Goal: Transaction & Acquisition: Purchase product/service

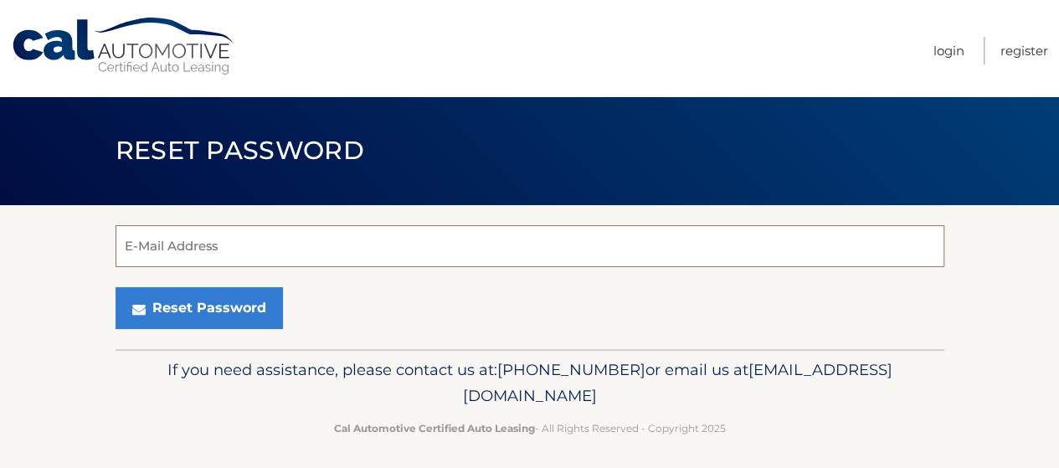
click at [334, 262] on input "E-Mail Address" at bounding box center [529, 246] width 829 height 42
type input "bethliosi25@gmail.com"
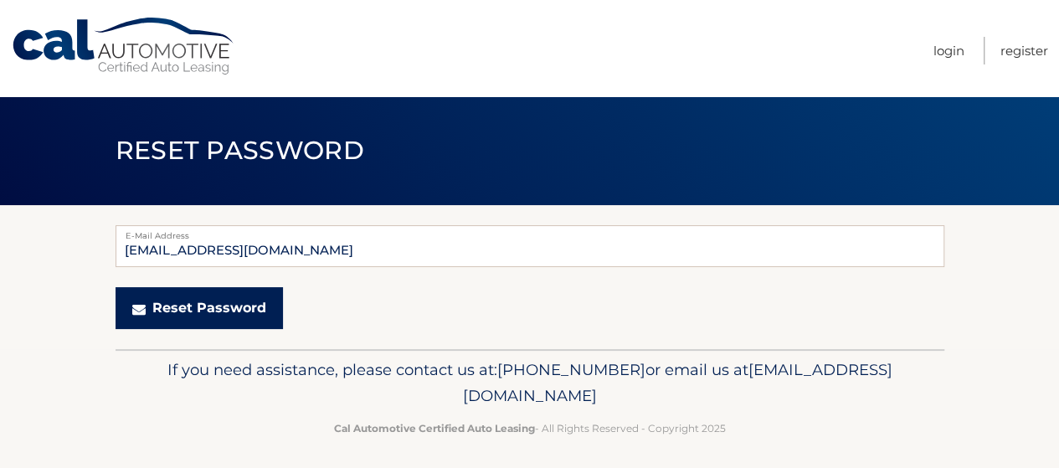
click at [201, 305] on button "Reset Password" at bounding box center [198, 308] width 167 height 42
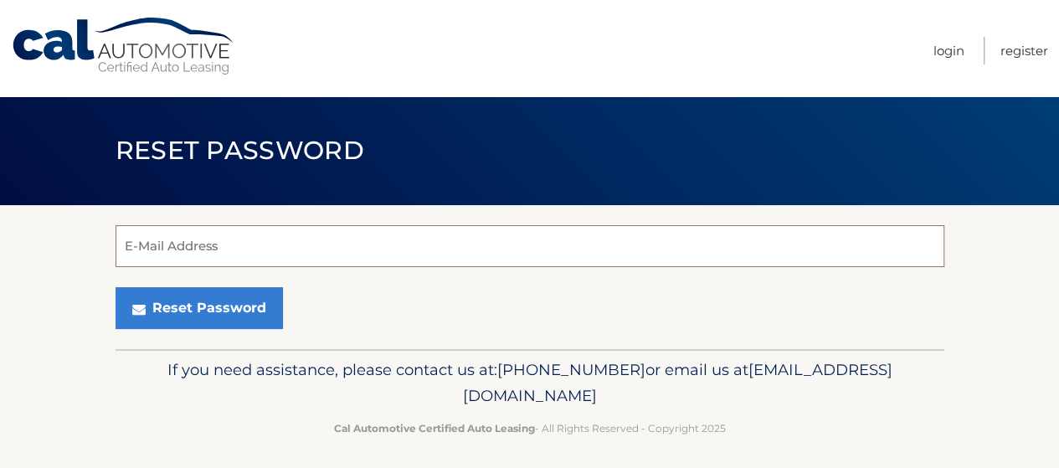
click at [455, 255] on input "E-Mail Address" at bounding box center [529, 246] width 829 height 42
type input "[EMAIL_ADDRESS][DOMAIN_NAME]"
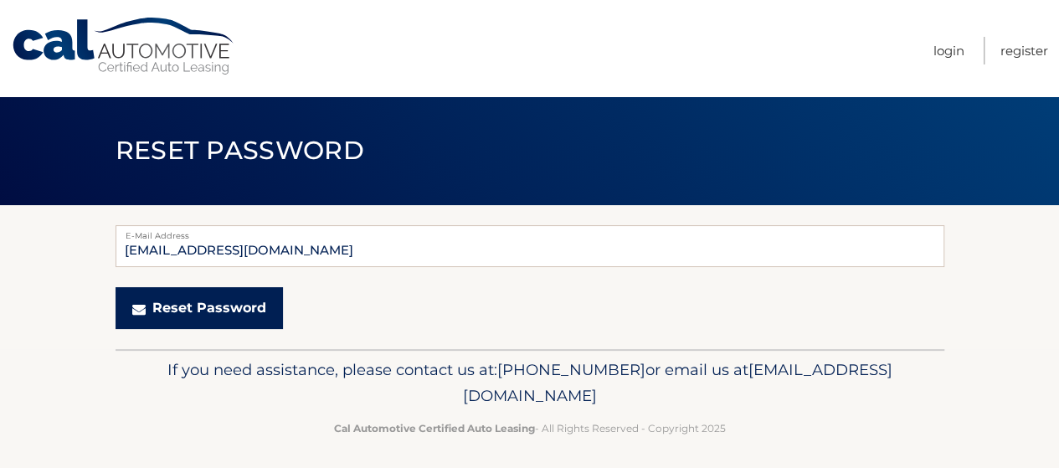
click at [184, 297] on button "Reset Password" at bounding box center [198, 308] width 167 height 42
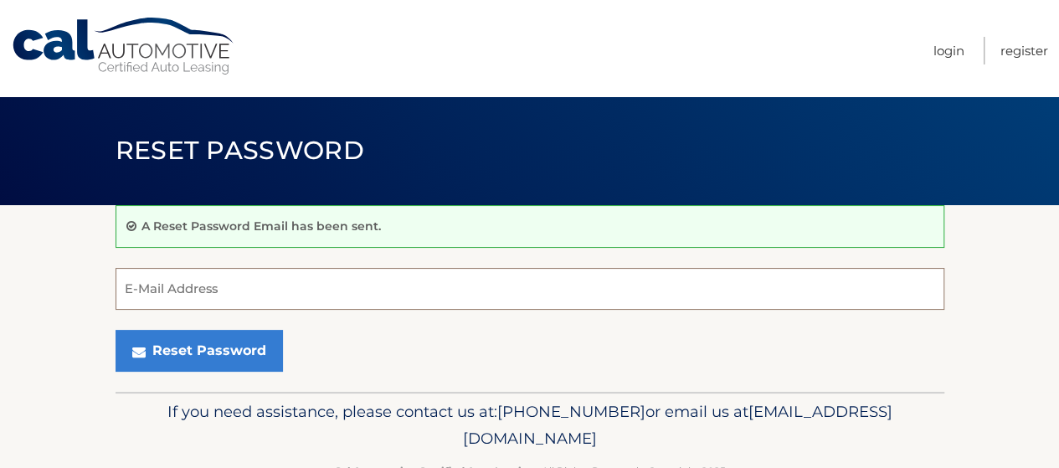
drag, startPoint x: 0, startPoint y: 0, endPoint x: 184, endPoint y: 297, distance: 349.5
click at [184, 297] on input "E-Mail Address" at bounding box center [529, 289] width 829 height 42
click at [54, 41] on link "Cal Automotive" at bounding box center [124, 46] width 226 height 59
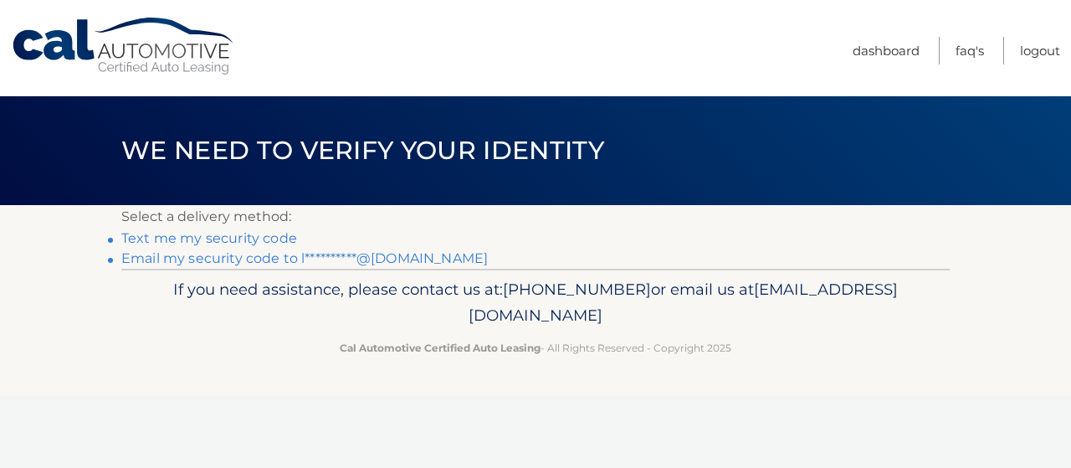
click at [256, 254] on link "**********" at bounding box center [304, 258] width 367 height 16
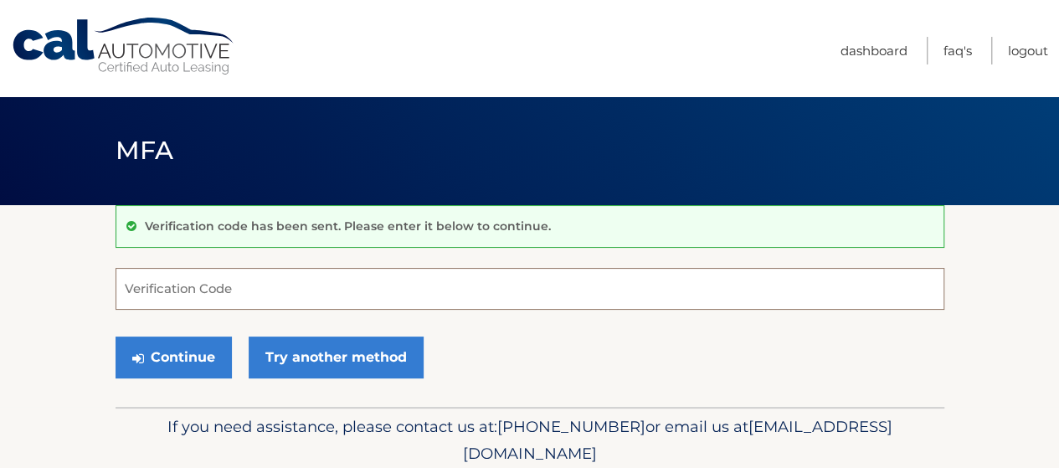
click at [259, 284] on input "Verification Code" at bounding box center [529, 289] width 829 height 42
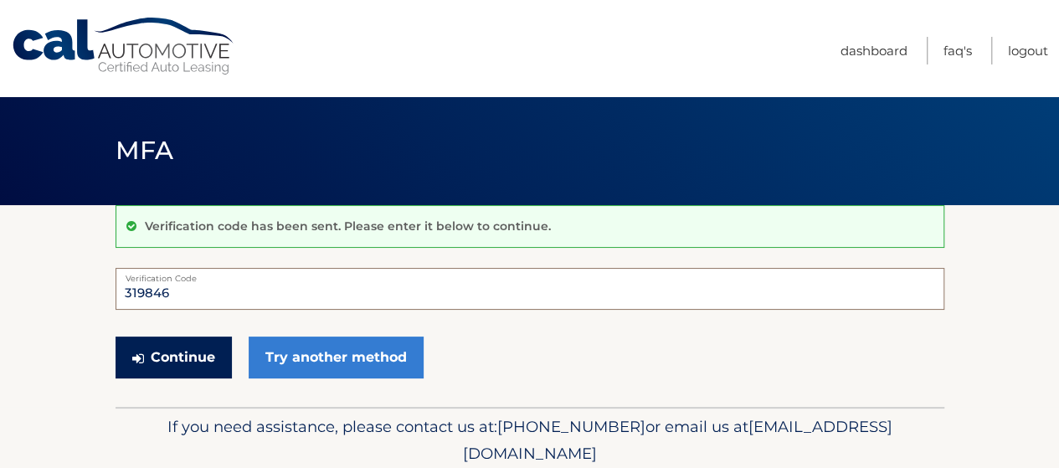
type input "319846"
click at [195, 364] on button "Continue" at bounding box center [173, 357] width 116 height 42
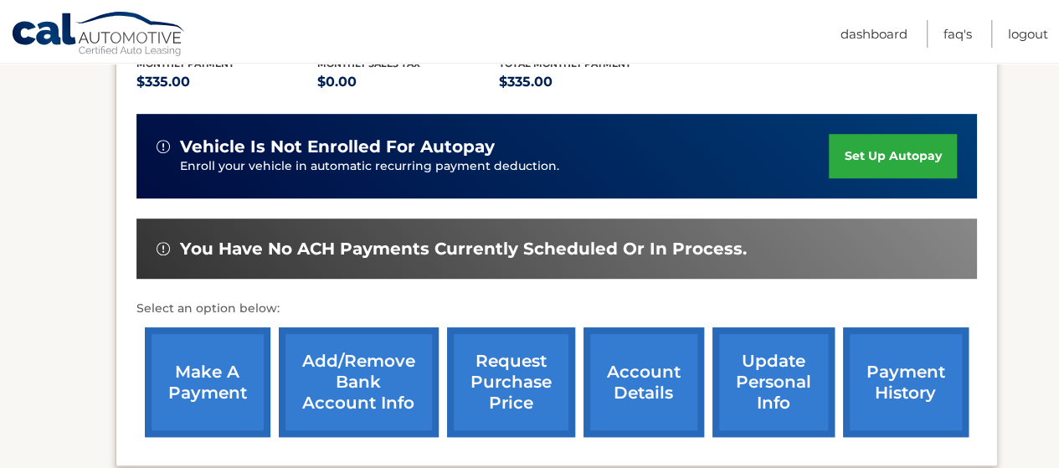
scroll to position [372, 0]
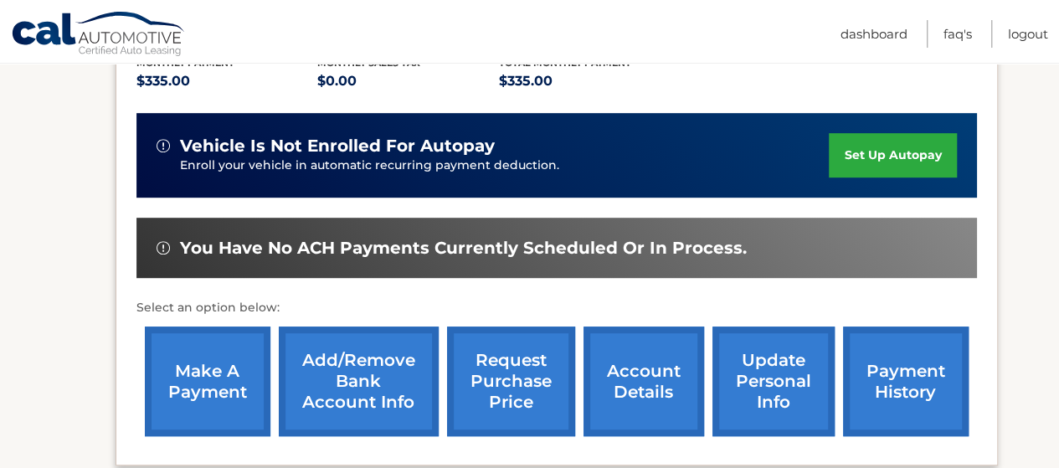
click at [223, 404] on link "make a payment" at bounding box center [208, 381] width 126 height 110
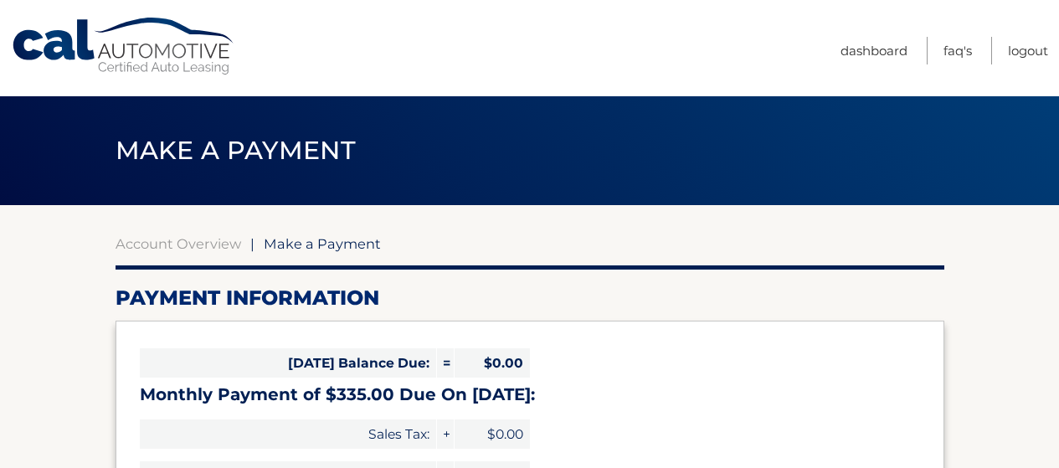
select select "MGU4NWMwZGUtZjdjOC00YWFhLWEyZGUtNjllN2YwNTQ4YmE4"
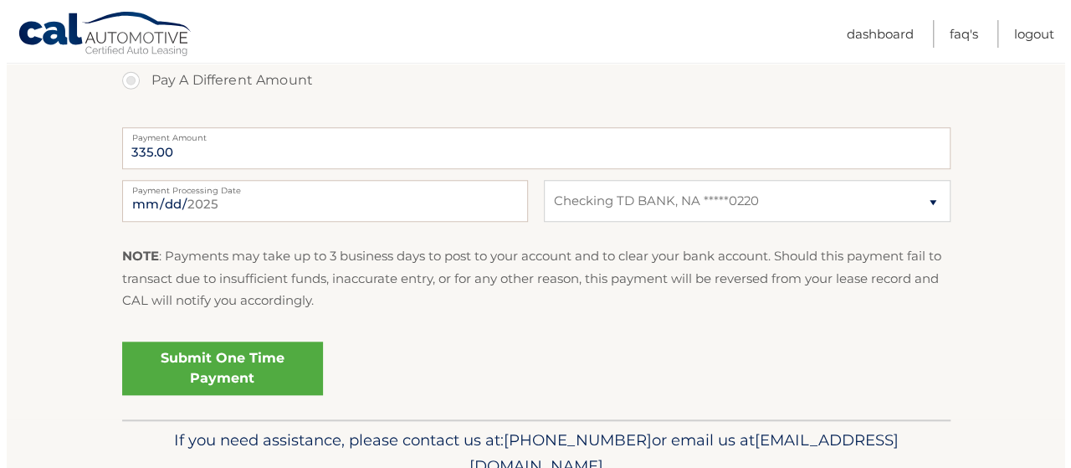
scroll to position [650, 0]
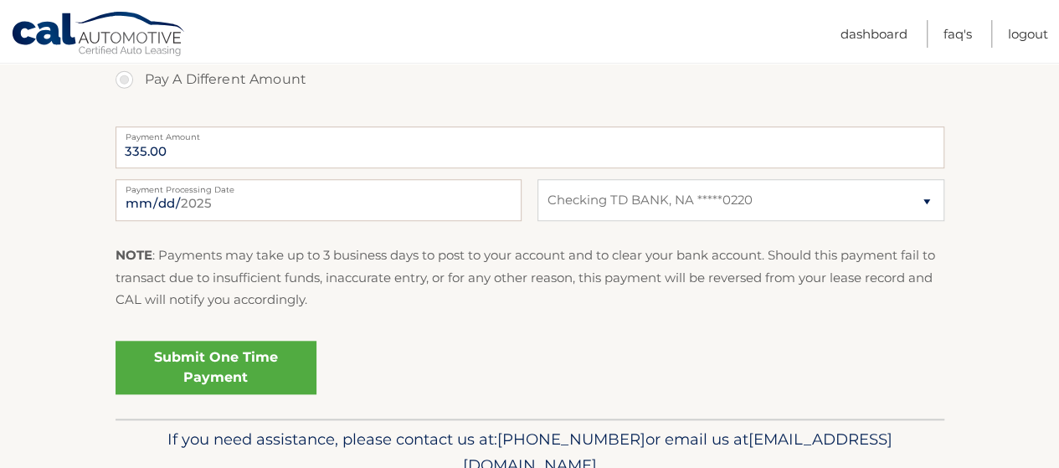
click at [241, 366] on link "Submit One Time Payment" at bounding box center [215, 368] width 201 height 54
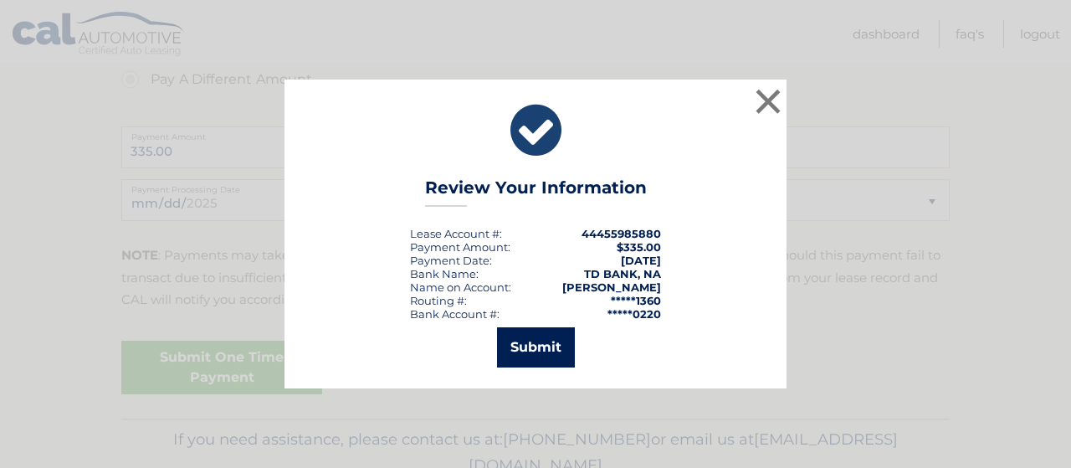
click at [521, 340] on button "Submit" at bounding box center [536, 347] width 78 height 40
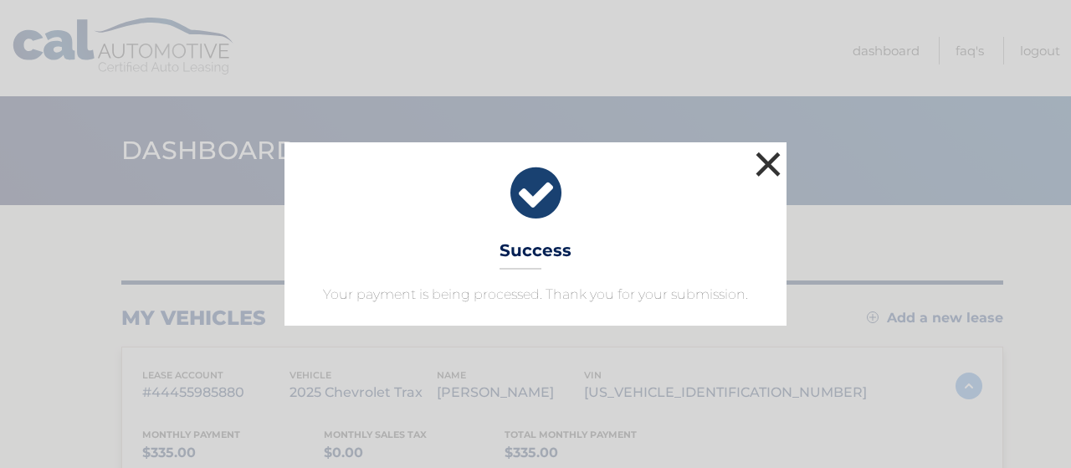
click at [766, 168] on button "×" at bounding box center [768, 163] width 33 height 33
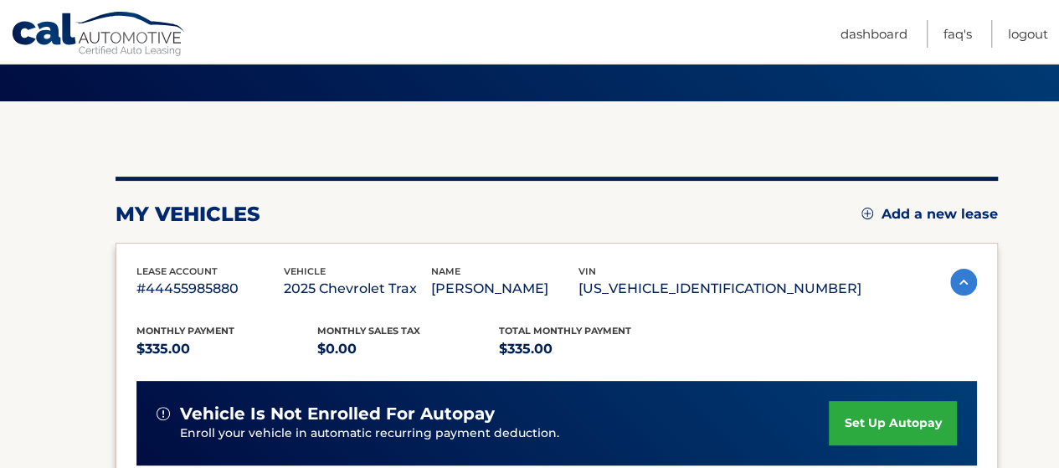
scroll to position [103, 0]
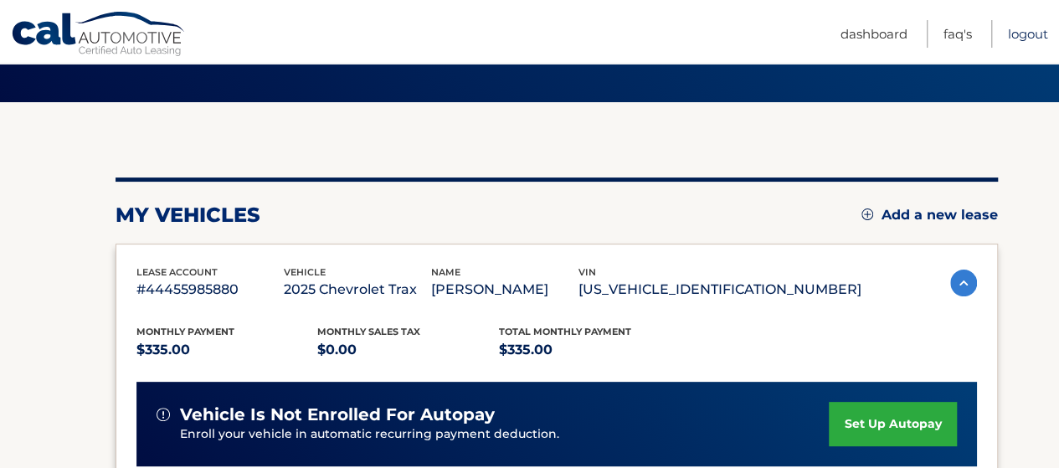
click at [1029, 40] on link "Logout" at bounding box center [1028, 34] width 40 height 28
